Goal: Subscribe to service/newsletter

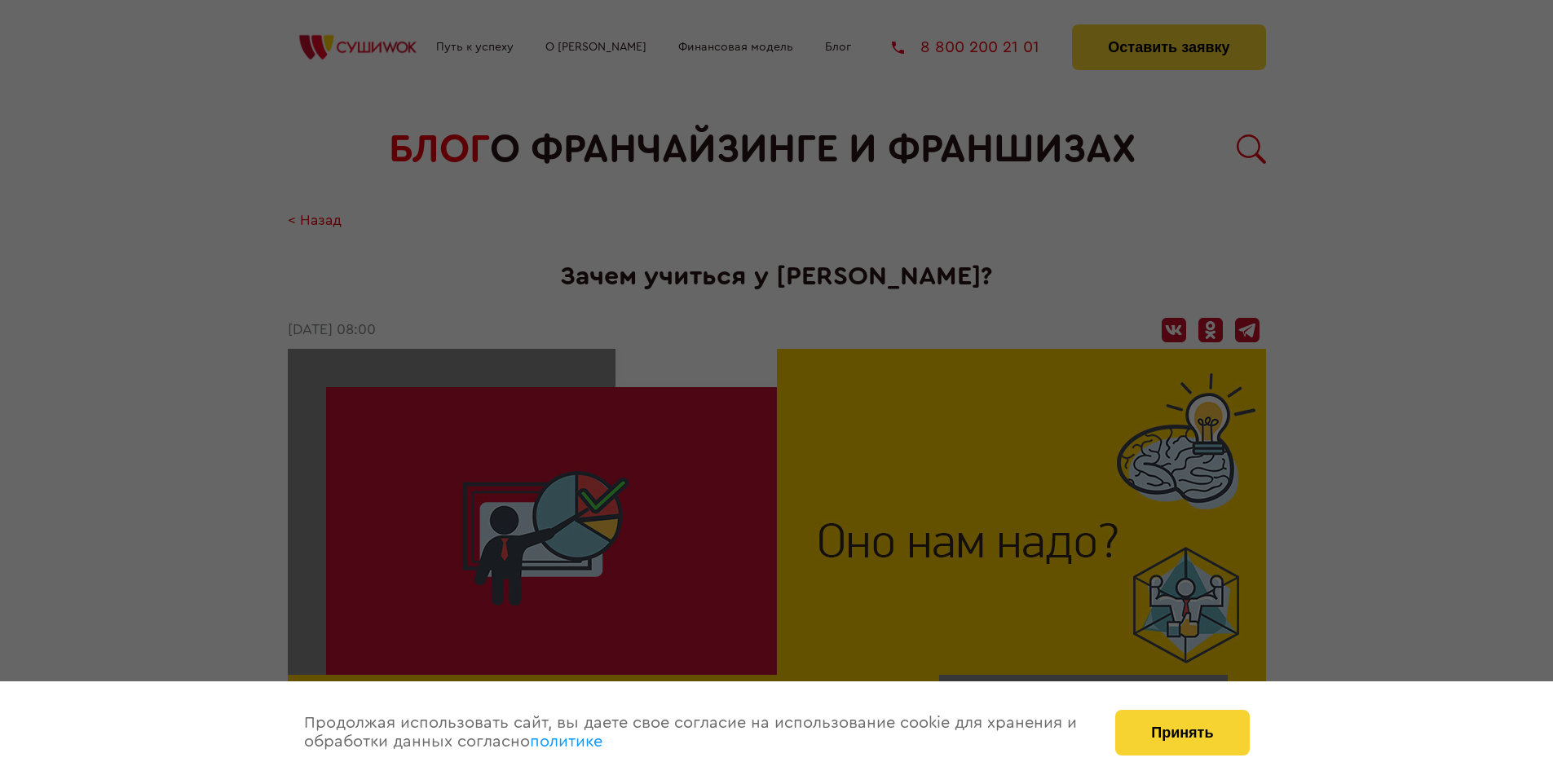
scroll to position [2210, 0]
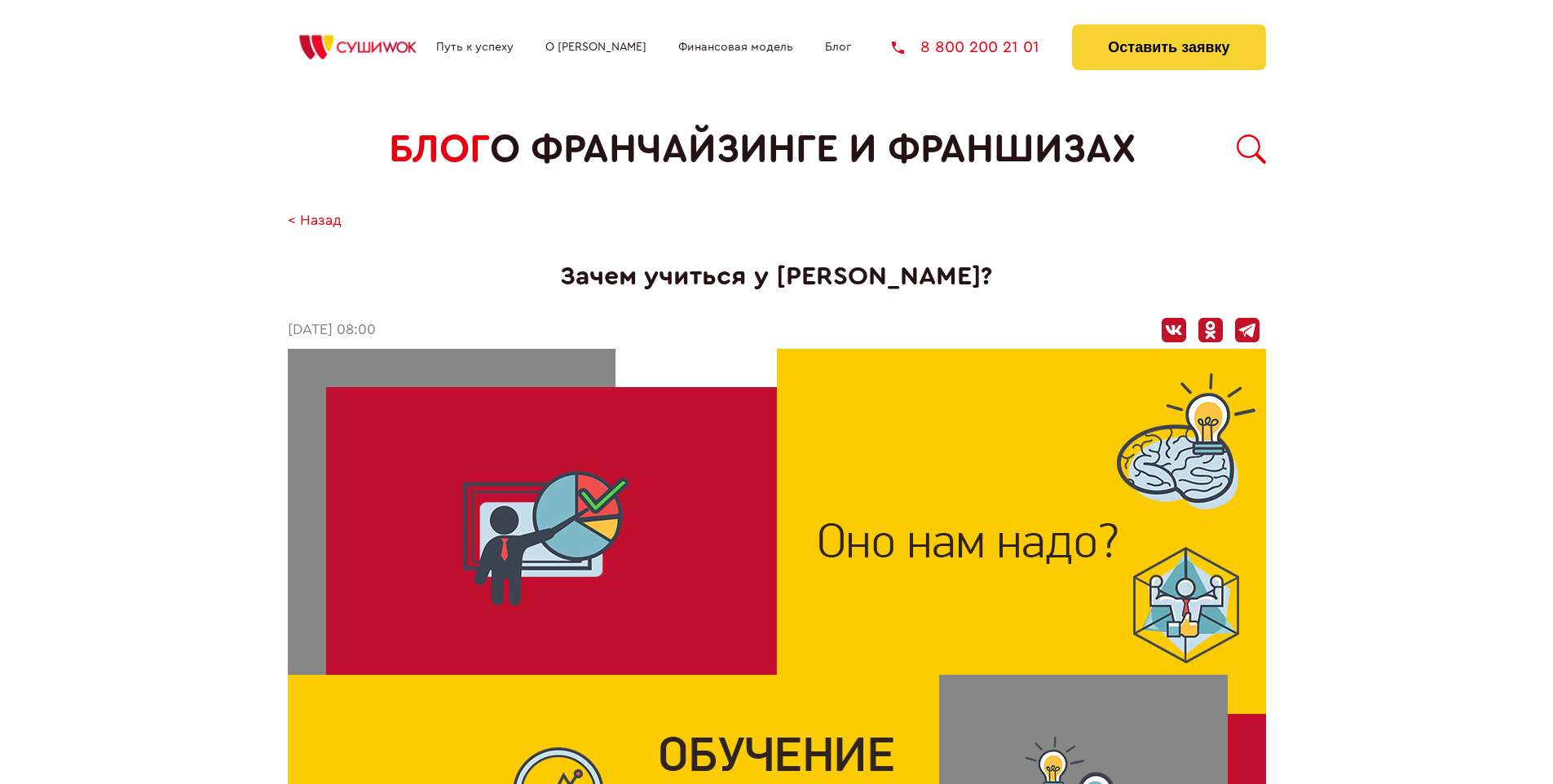
scroll to position [2210, 0]
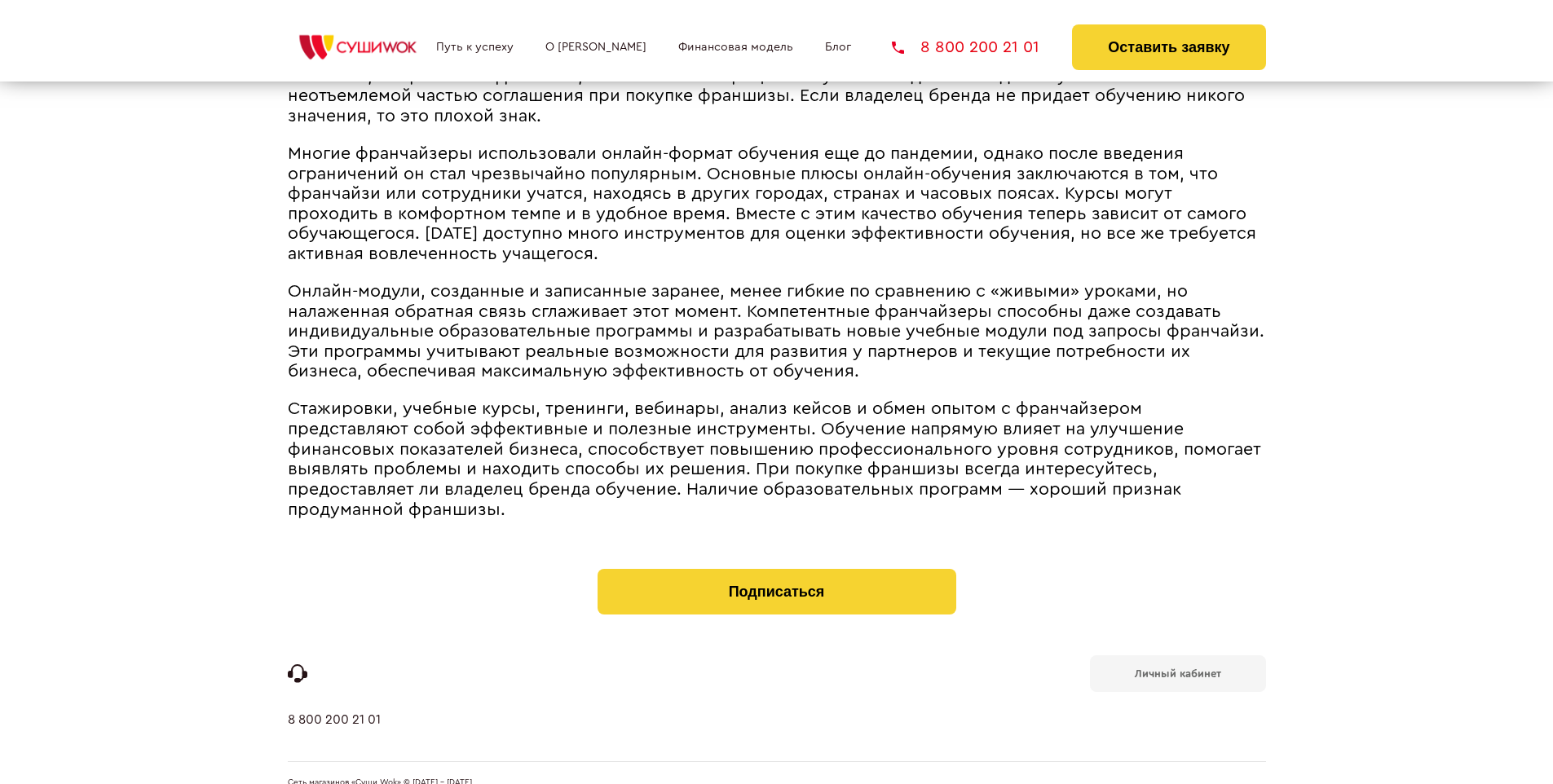
click at [1177, 668] on b "Личный кабинет" at bounding box center [1178, 673] width 86 height 11
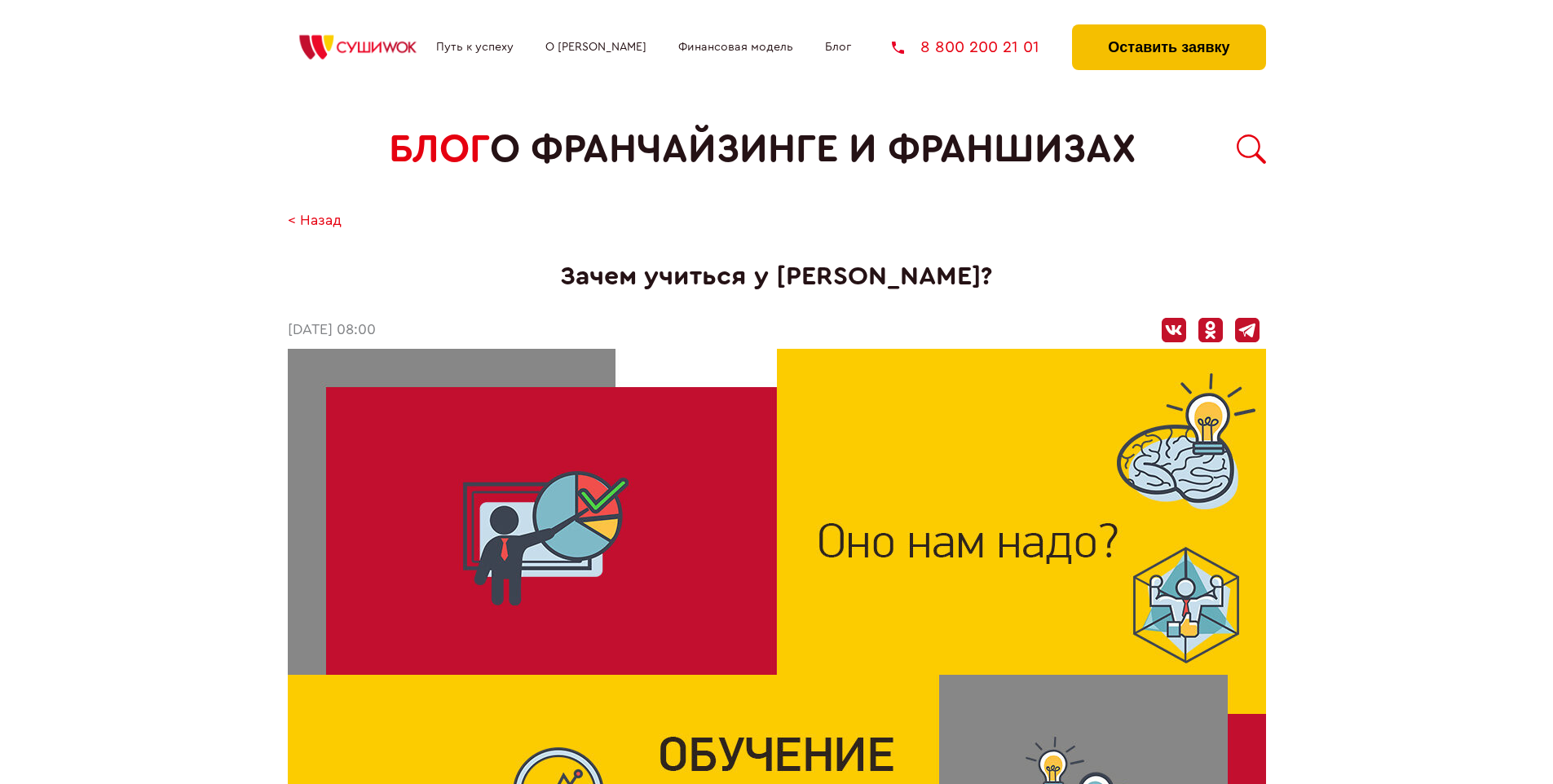
click at [1168, 28] on button "Оставить заявку" at bounding box center [1168, 47] width 193 height 45
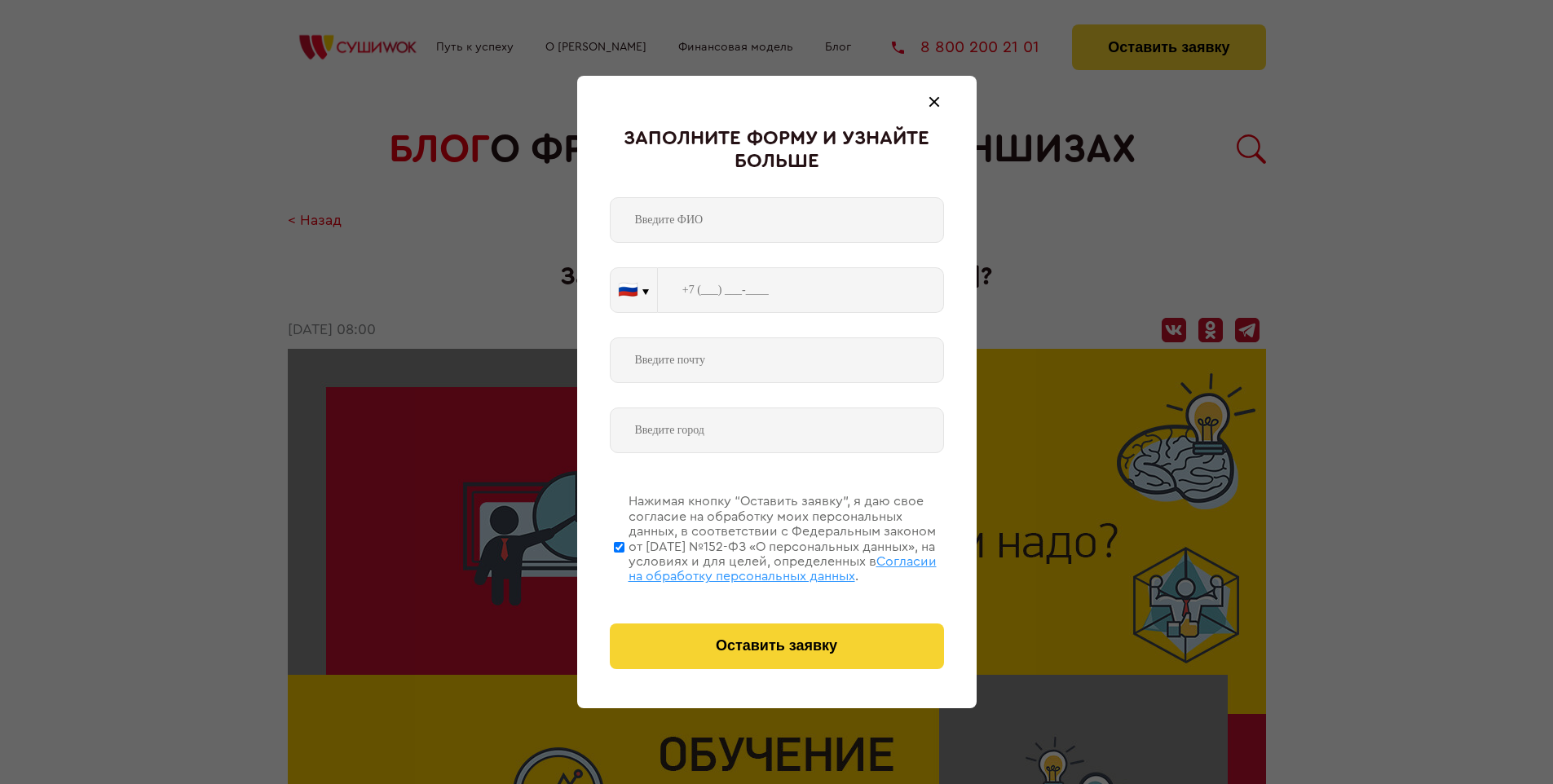
click at [756, 566] on span "Согласии на обработку персональных данных" at bounding box center [782, 568] width 308 height 27
click at [624, 566] on input "Нажимая кнопку “Оставить заявку”, я даю свое согласие на обработку моих персона…" at bounding box center [618, 547] width 11 height 131
checkbox input "false"
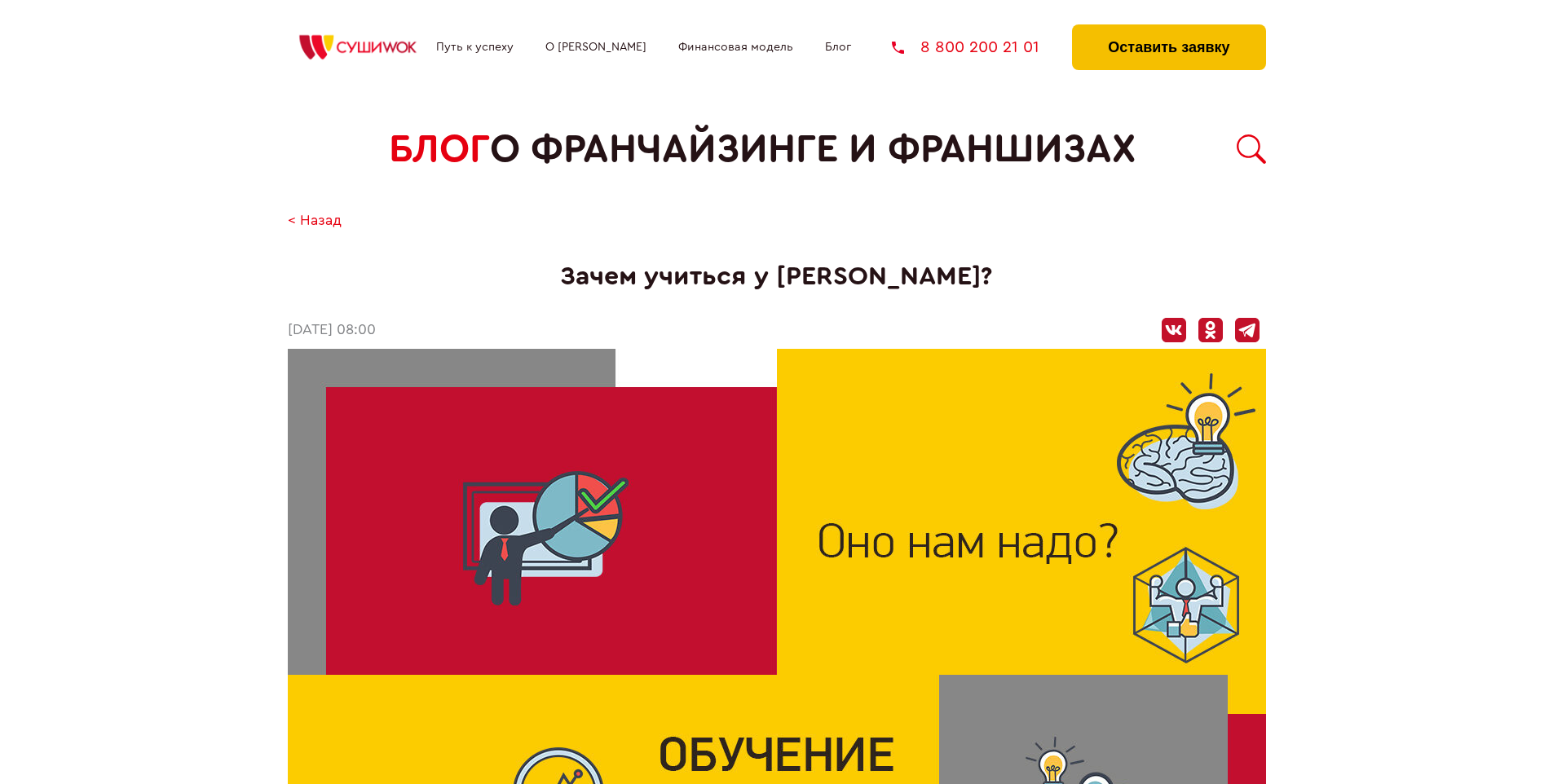
click at [1168, 28] on button "Оставить заявку" at bounding box center [1168, 47] width 193 height 45
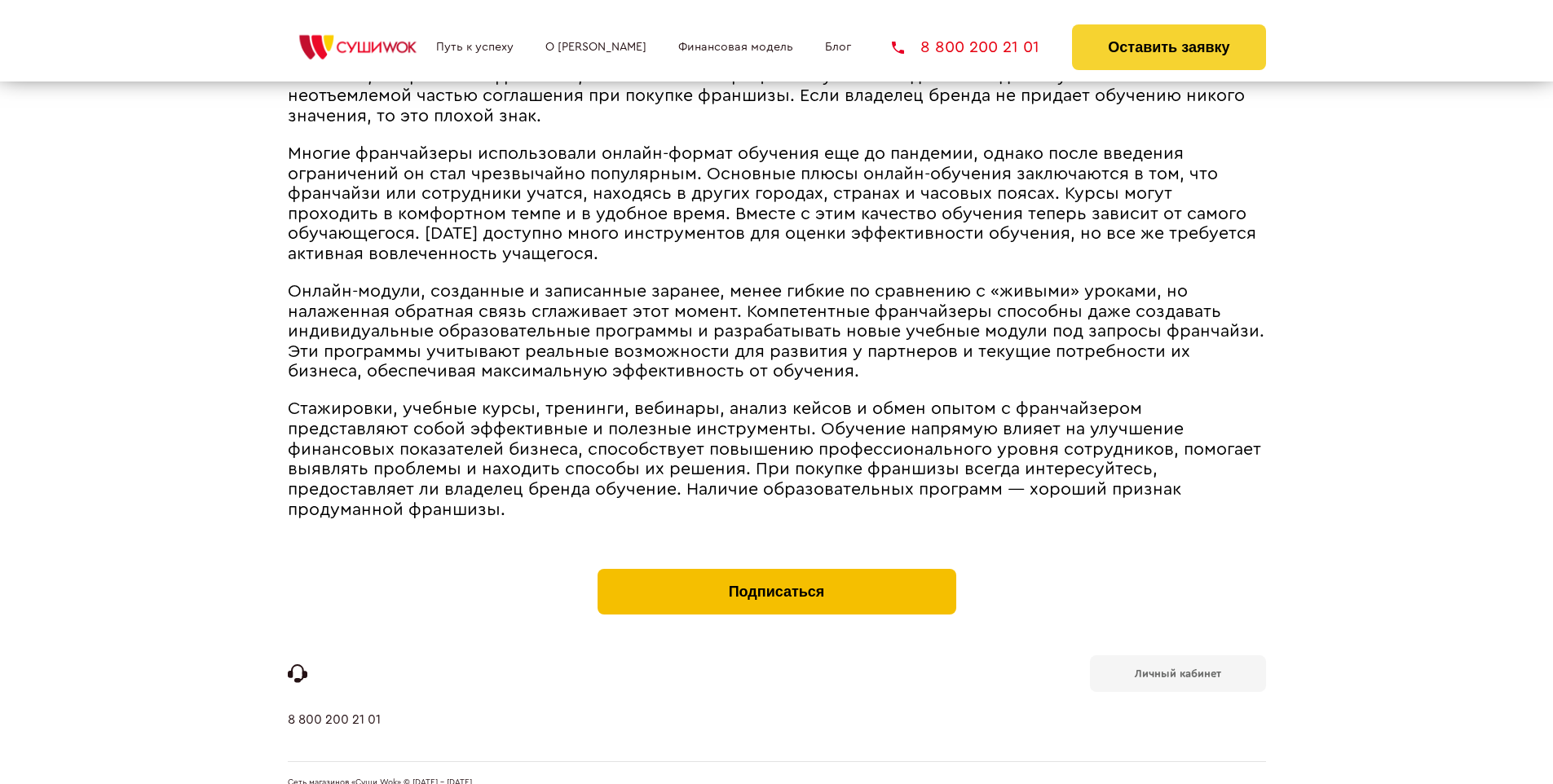
click at [776, 569] on button "Подписаться" at bounding box center [776, 592] width 358 height 45
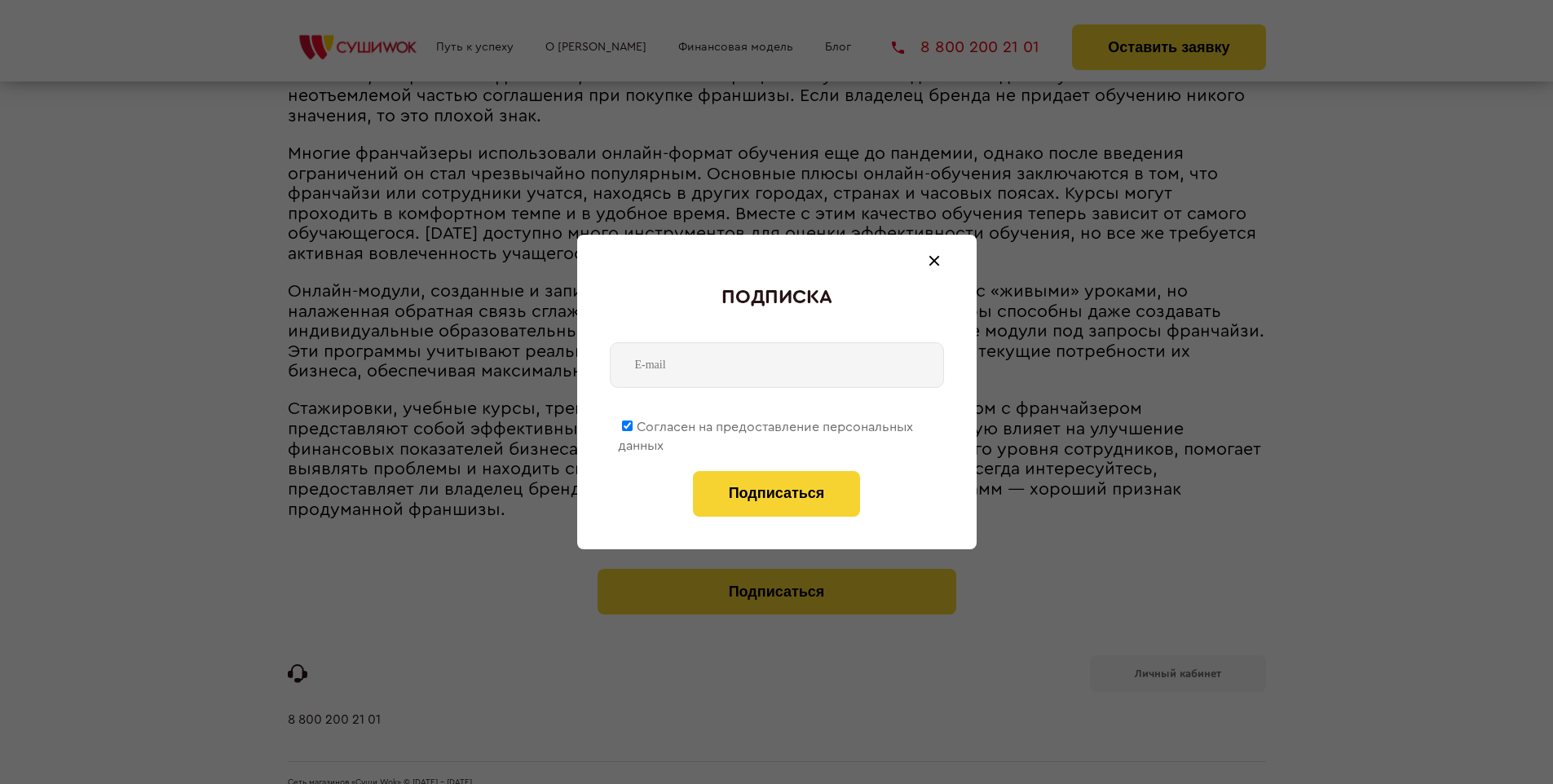
click at [766, 424] on span "Согласен на предоставление персональных данных" at bounding box center [765, 436] width 295 height 31
click at [632, 424] on input "Согласен на предоставление персональных данных" at bounding box center [626, 425] width 11 height 11
checkbox input "false"
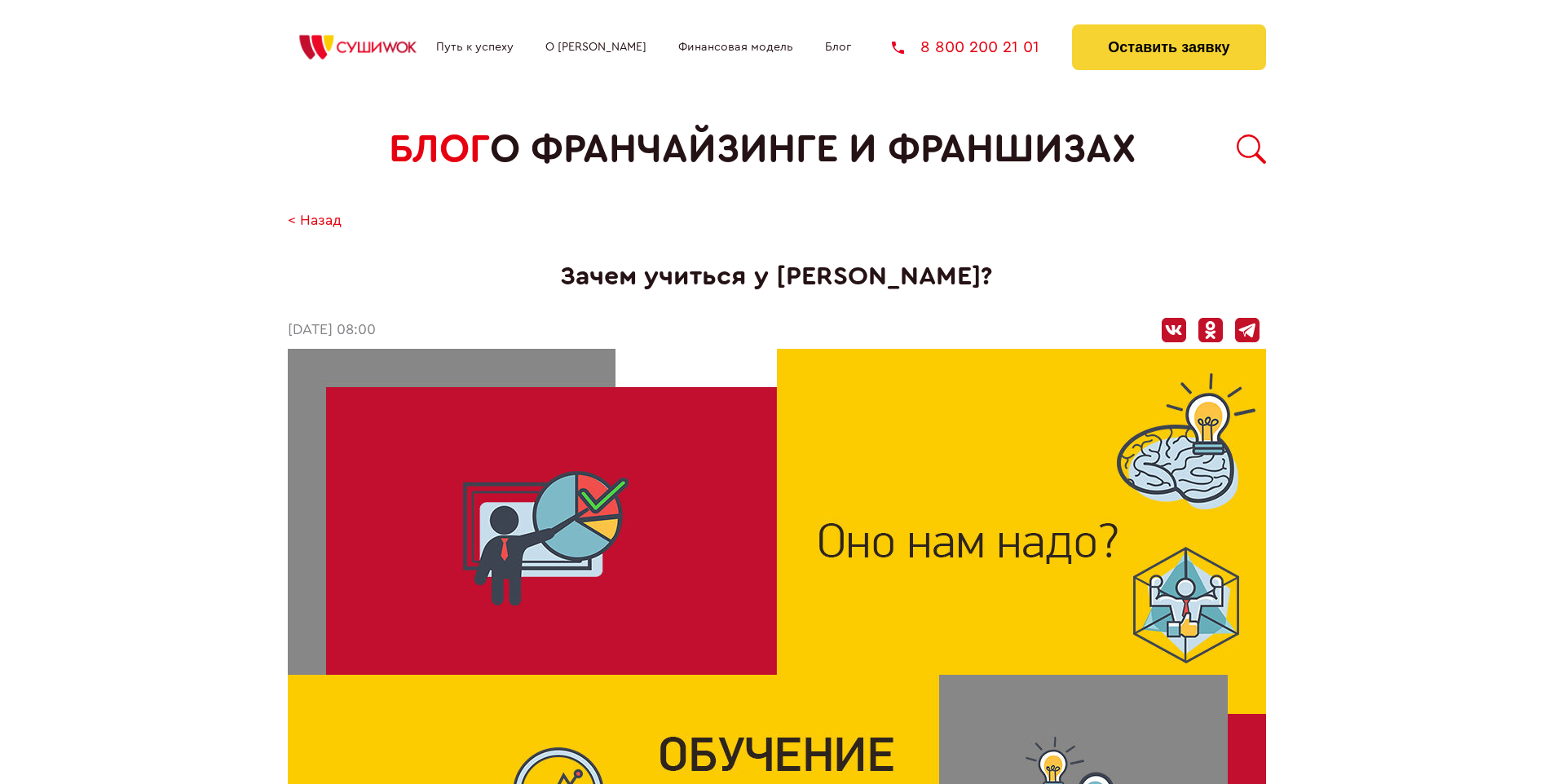
scroll to position [2210, 0]
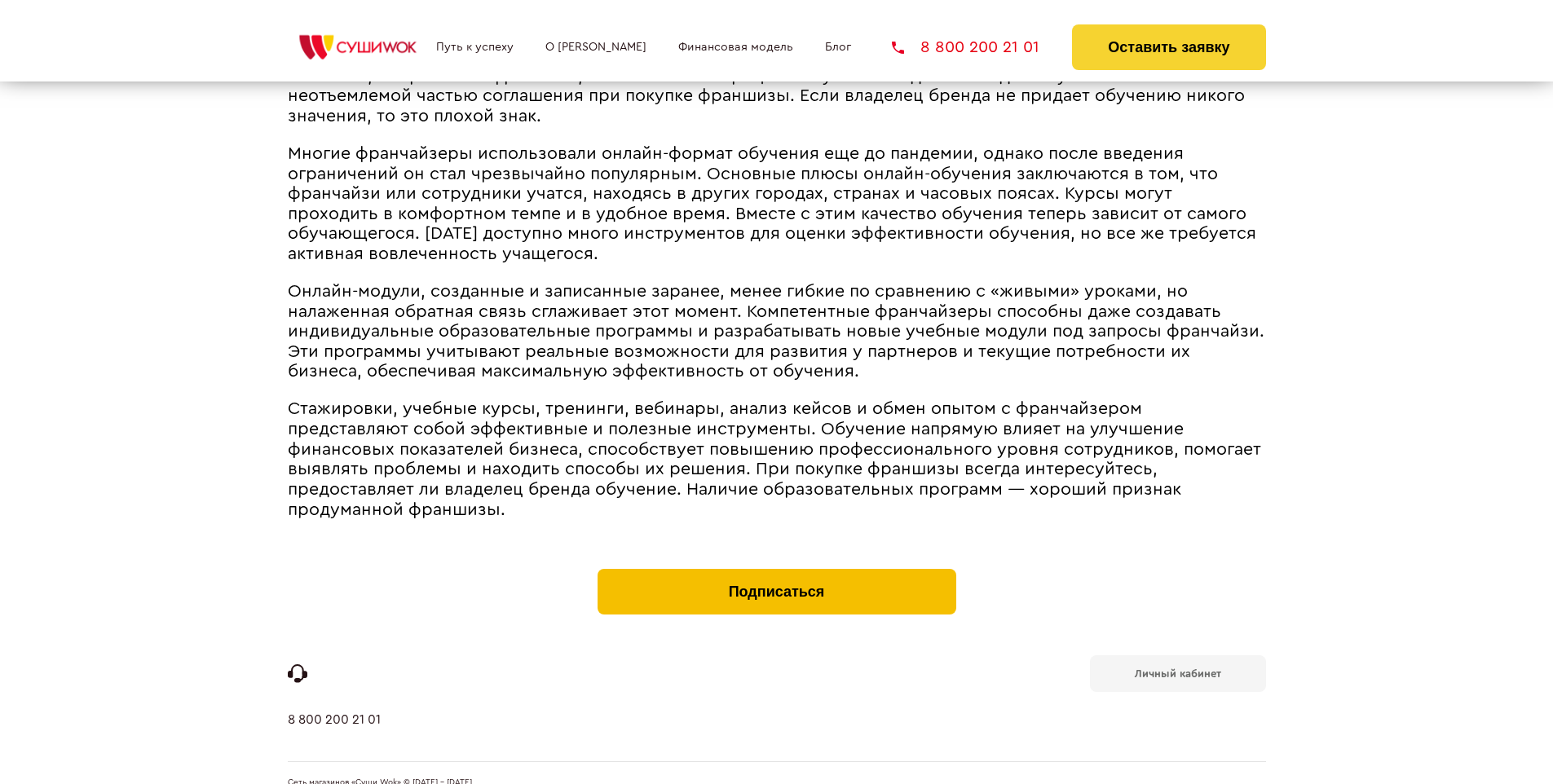
click at [776, 569] on button "Подписаться" at bounding box center [776, 592] width 358 height 45
